Goal: Task Accomplishment & Management: Complete application form

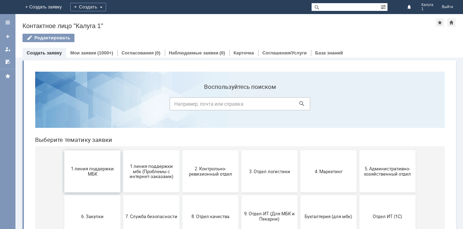
click at [106, 173] on span "1 линия поддержки МБК" at bounding box center [92, 171] width 52 height 11
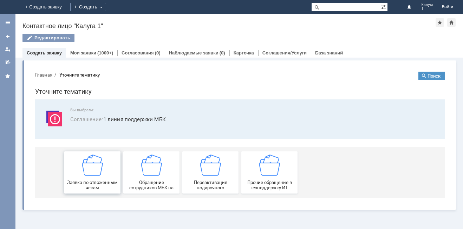
click at [95, 166] on img at bounding box center [92, 164] width 21 height 21
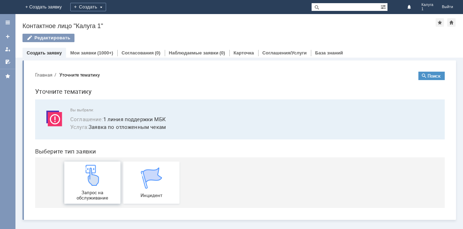
click at [95, 187] on div "Запрос на обслуживание" at bounding box center [92, 183] width 52 height 36
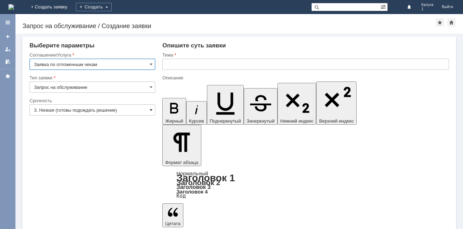
click at [151, 112] on span at bounding box center [151, 110] width 3 height 6
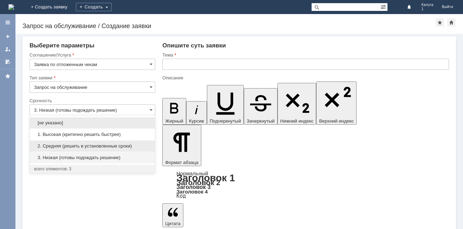
click at [91, 145] on span "2. Средняя (решить в установленные сроки)" at bounding box center [92, 146] width 117 height 6
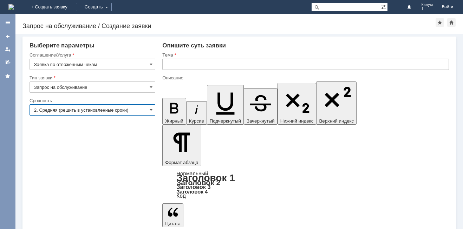
type input "2. Средняя (решить в установленные сроки)"
click at [181, 65] on input "text" at bounding box center [305, 64] width 286 height 11
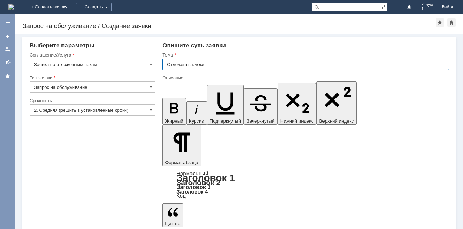
click at [194, 62] on input "Отложеннык чеки" at bounding box center [305, 64] width 286 height 11
type input "Отложенные чеки"
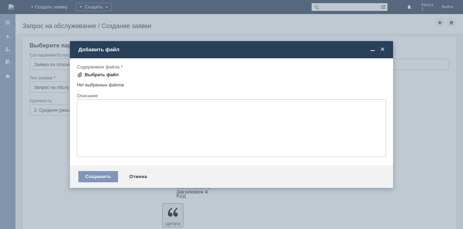
click at [100, 74] on div "Выбрать файл" at bounding box center [102, 75] width 34 height 6
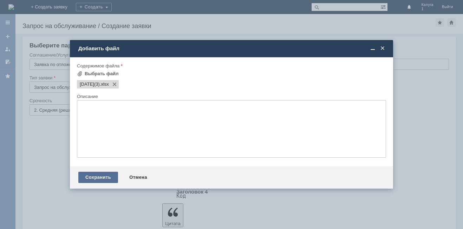
click at [105, 176] on div "Сохранить" at bounding box center [98, 177] width 40 height 11
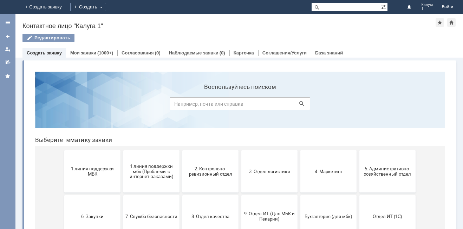
click at [103, 171] on span "1 линия поддержки МБК" at bounding box center [92, 171] width 52 height 11
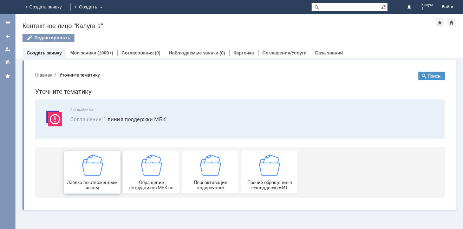
click at [95, 166] on img at bounding box center [92, 164] width 21 height 21
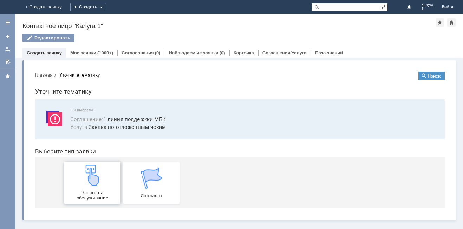
click at [101, 179] on img at bounding box center [92, 175] width 21 height 21
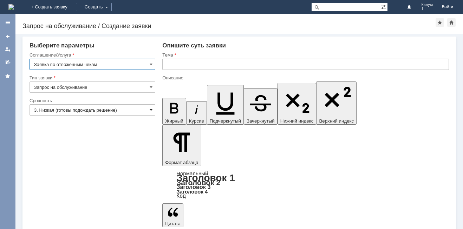
click at [150, 109] on span at bounding box center [151, 110] width 3 height 6
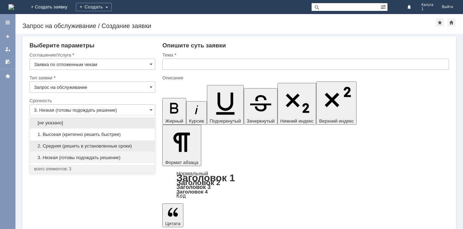
click at [95, 145] on span "2. Средняя (решить в установленные сроки)" at bounding box center [92, 146] width 117 height 6
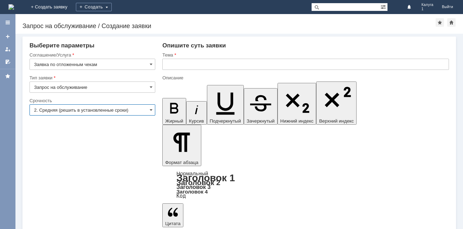
type input "2. Средняя (решить в установленные сроки)"
click at [222, 66] on input "text" at bounding box center [305, 64] width 286 height 11
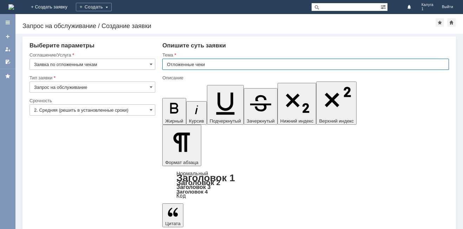
type input "Отложенные чеки"
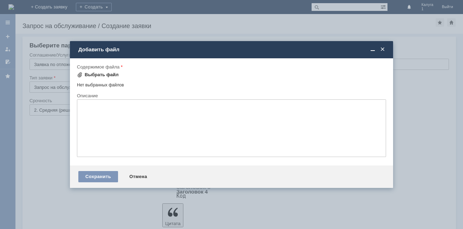
click at [105, 73] on div "Выбрать файл" at bounding box center [102, 75] width 34 height 6
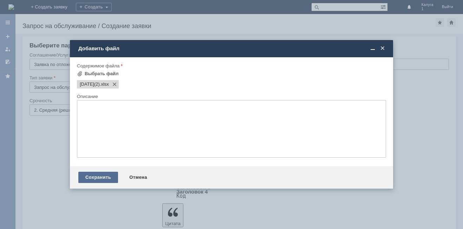
click at [101, 176] on div "Сохранить" at bounding box center [98, 177] width 40 height 11
